Goal: Task Accomplishment & Management: Manage account settings

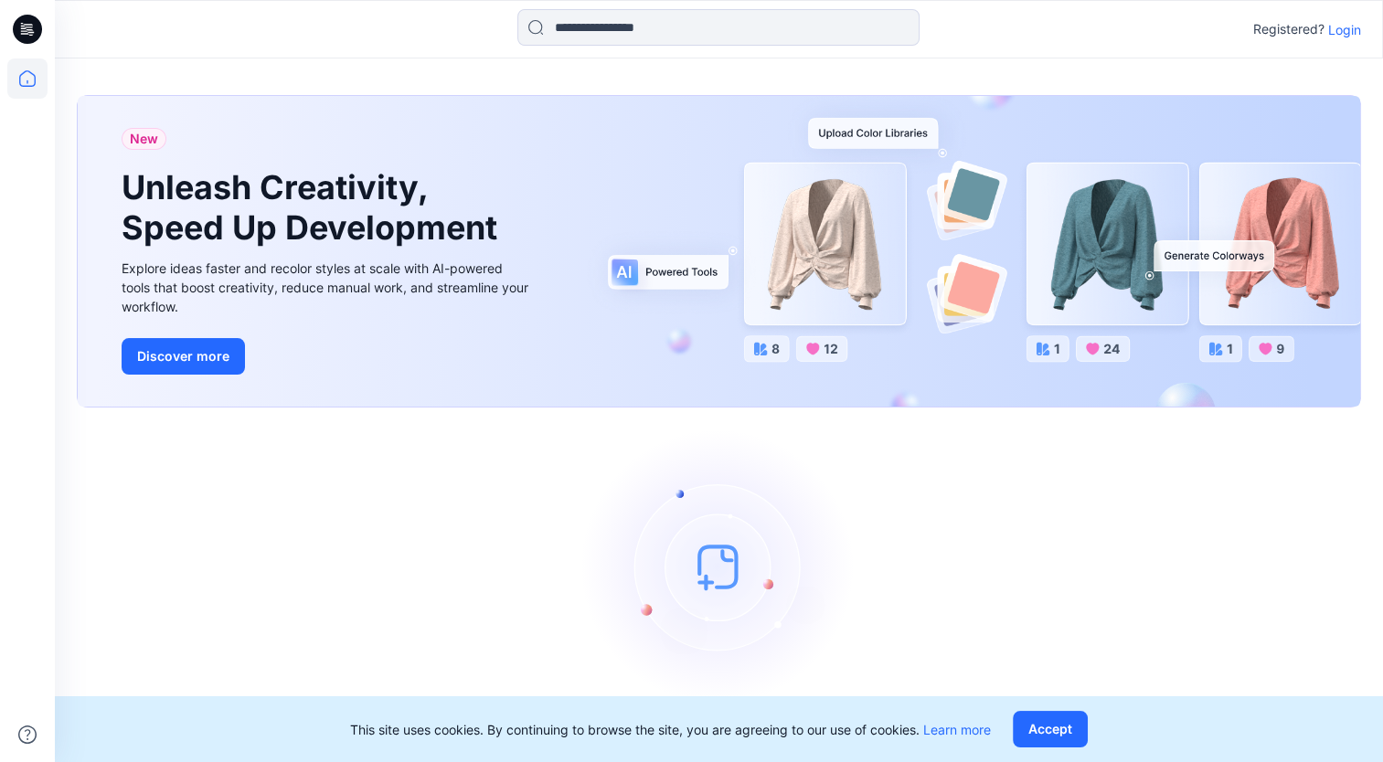
click at [1359, 28] on p "Login" at bounding box center [1344, 29] width 33 height 19
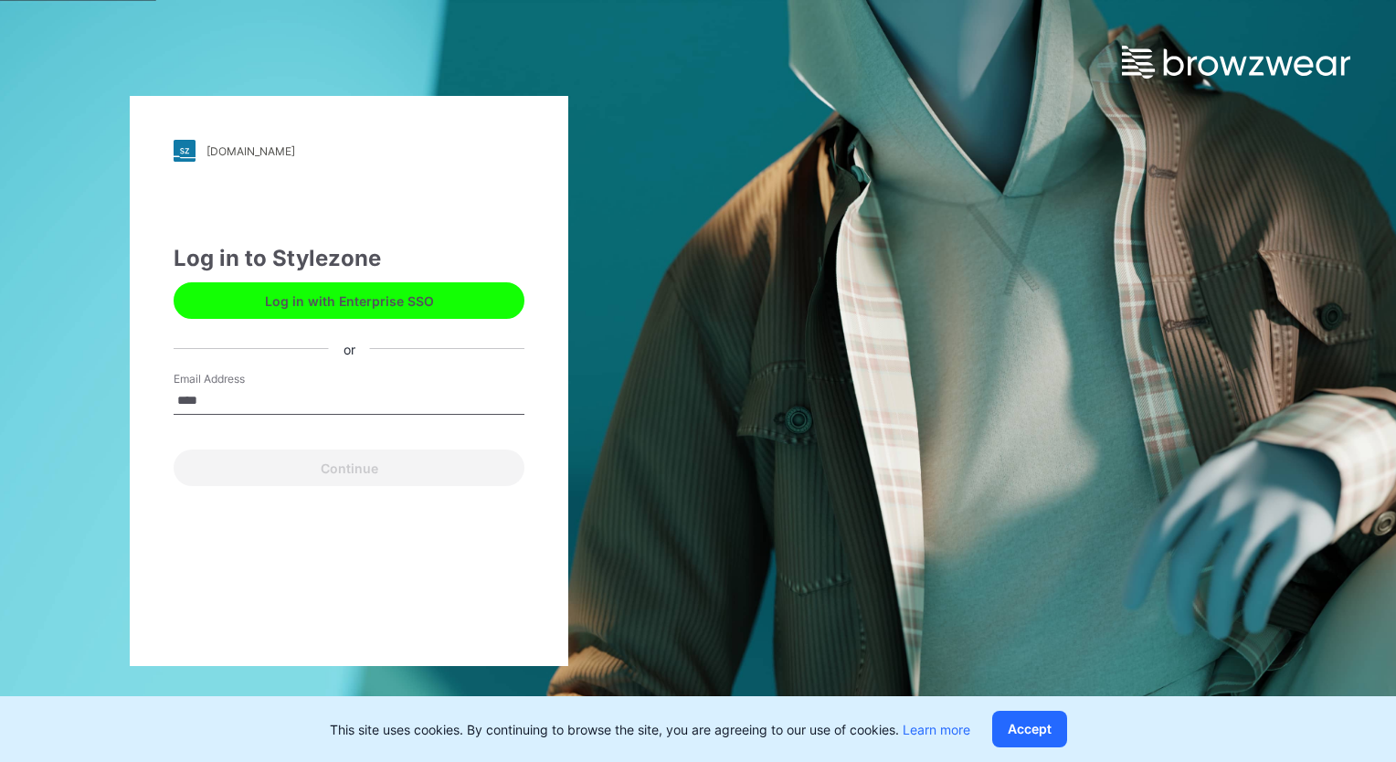
type input "**********"
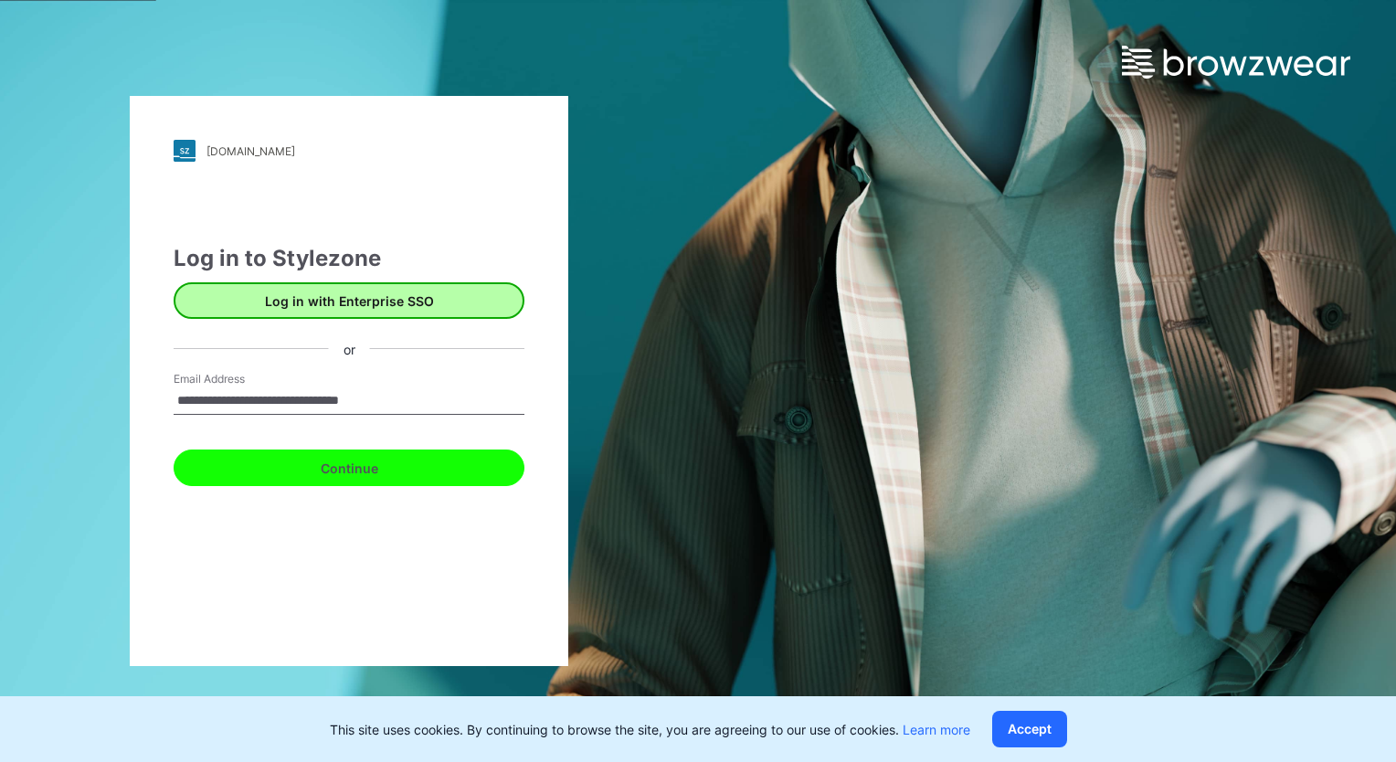
click at [174, 450] on button "Continue" at bounding box center [349, 468] width 351 height 37
click at [360, 481] on button "Continue" at bounding box center [349, 468] width 351 height 37
